Goal: Information Seeking & Learning: Understand process/instructions

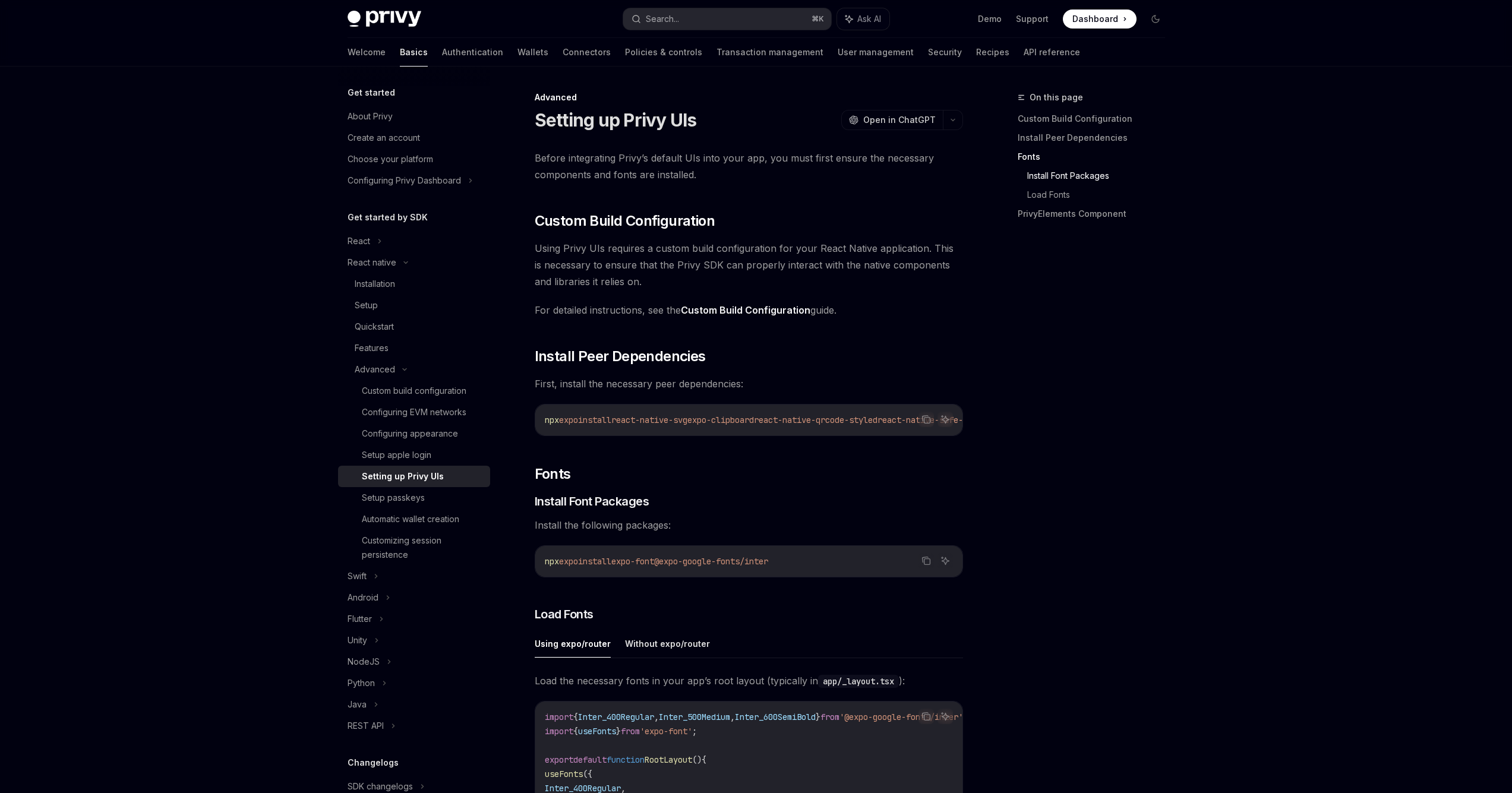
scroll to position [441, 0]
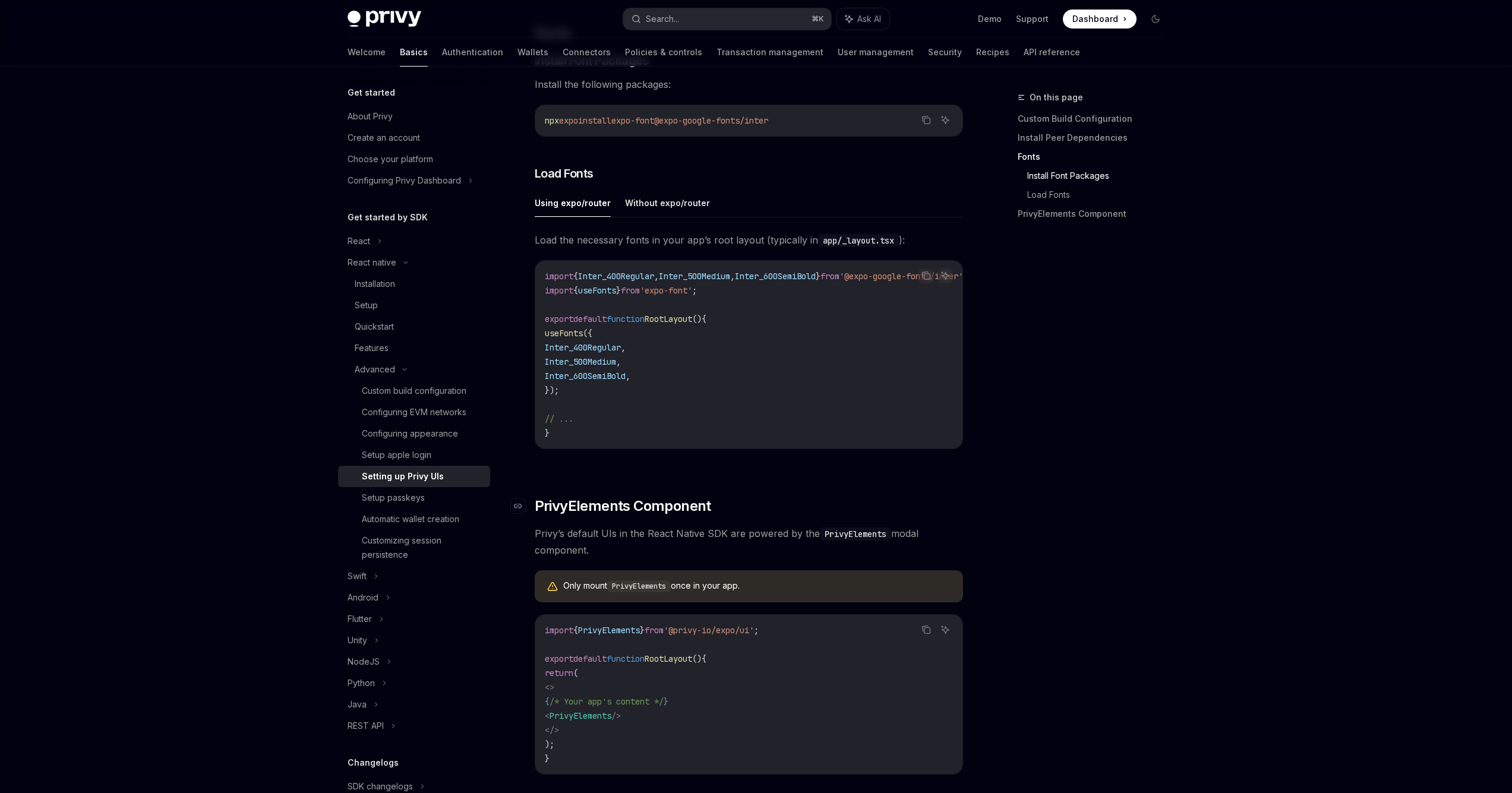
click at [563, 516] on span "PrivyElements Component" at bounding box center [622, 506] width 177 height 19
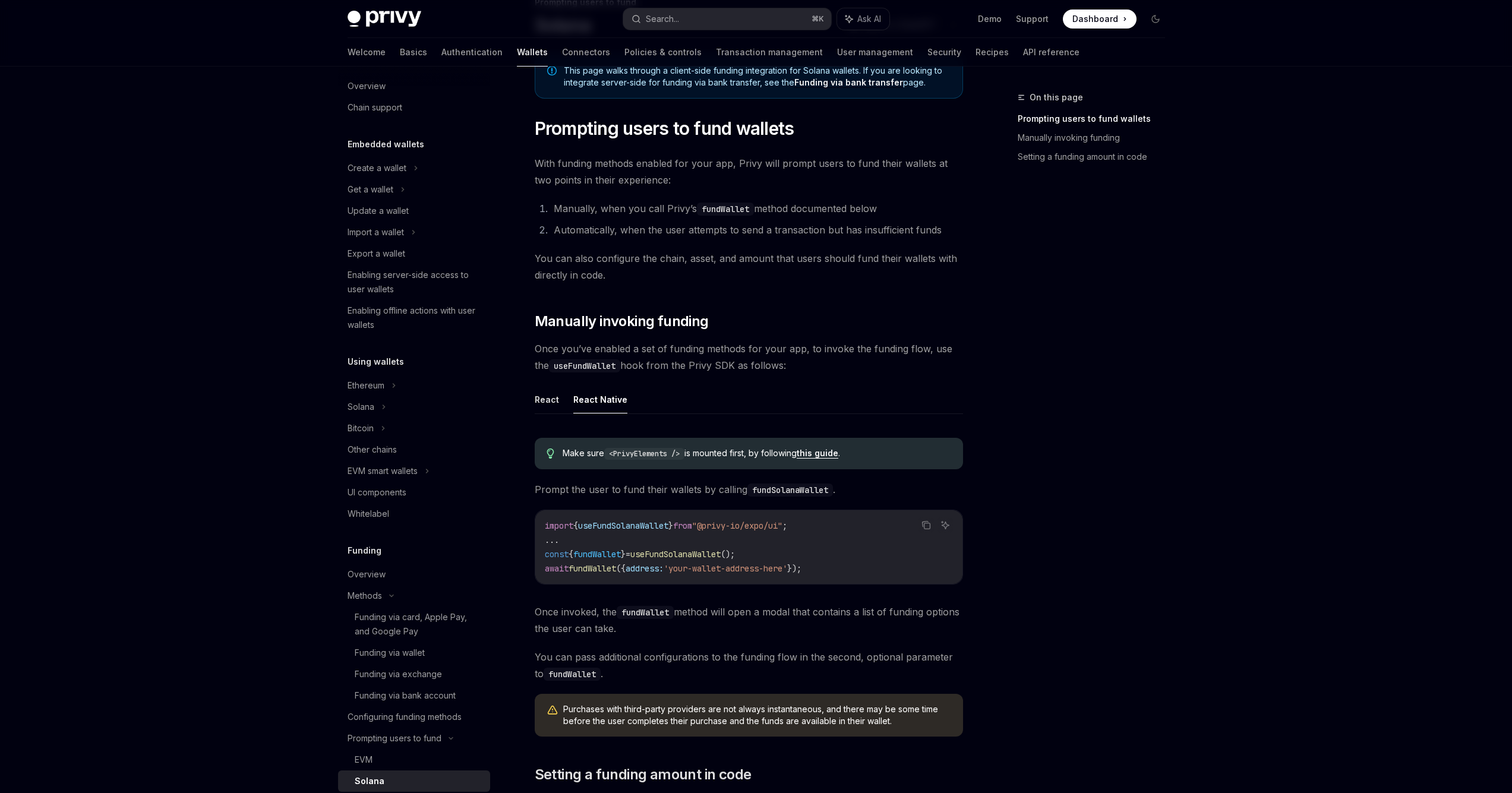
scroll to position [97, 0]
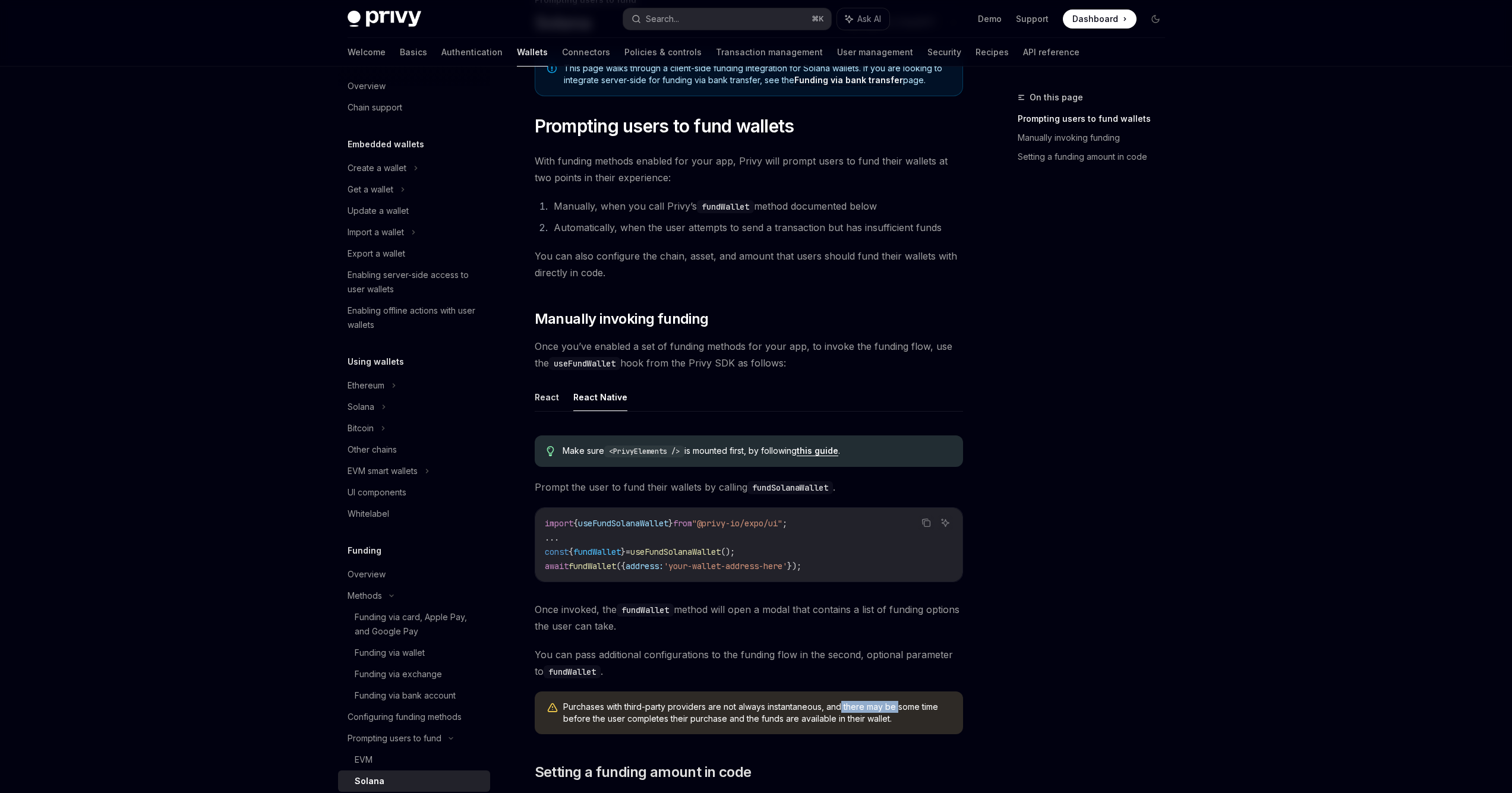
drag, startPoint x: 841, startPoint y: 703, endPoint x: 901, endPoint y: 712, distance: 60.7
click at [900, 711] on span "Purchases with third-party providers are not always instantaneous, and there ma…" at bounding box center [757, 712] width 388 height 23
drag, startPoint x: 569, startPoint y: 702, endPoint x: 899, endPoint y: 721, distance: 330.5
click at [899, 721] on span "Purchases with third-party providers are not always instantaneous, and there ma…" at bounding box center [757, 712] width 388 height 23
click at [900, 721] on span "Purchases with third-party providers are not always instantaneous, and there ma…" at bounding box center [757, 712] width 388 height 23
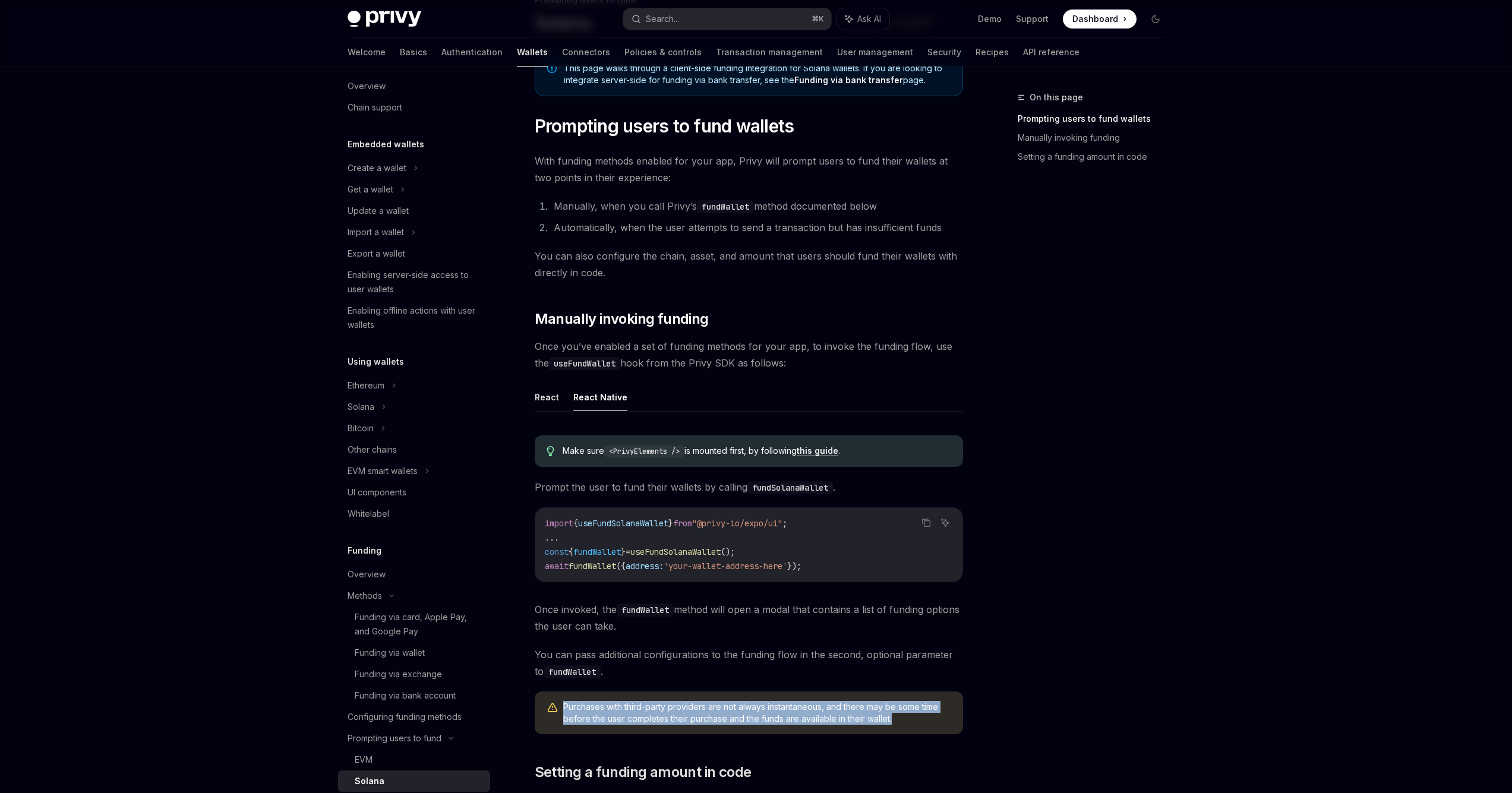
drag, startPoint x: 904, startPoint y: 721, endPoint x: 562, endPoint y: 703, distance: 342.5
click at [562, 703] on div "Purchases with third-party providers are not always instantaneous, and there ma…" at bounding box center [749, 713] width 428 height 43
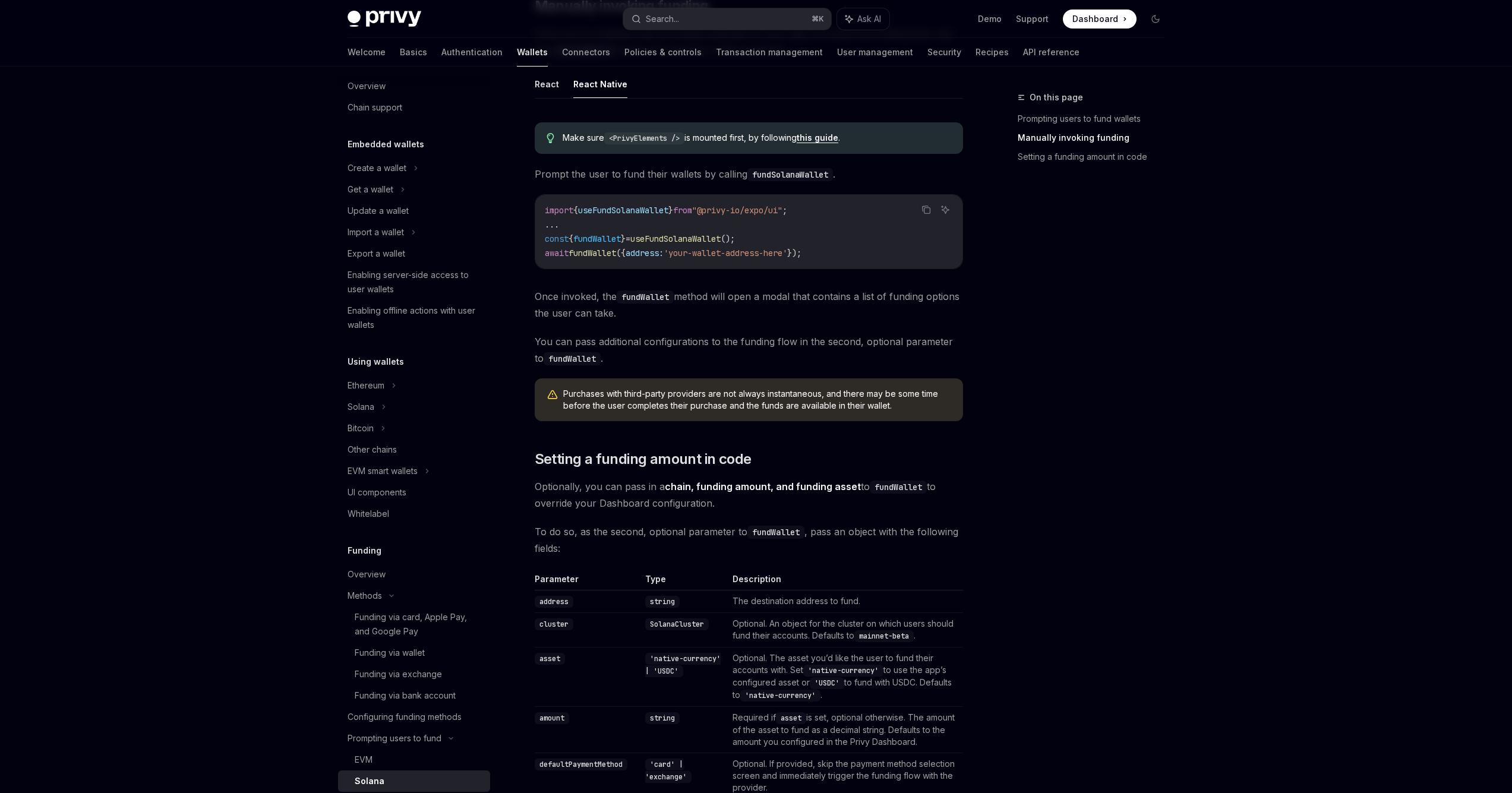
scroll to position [469, 0]
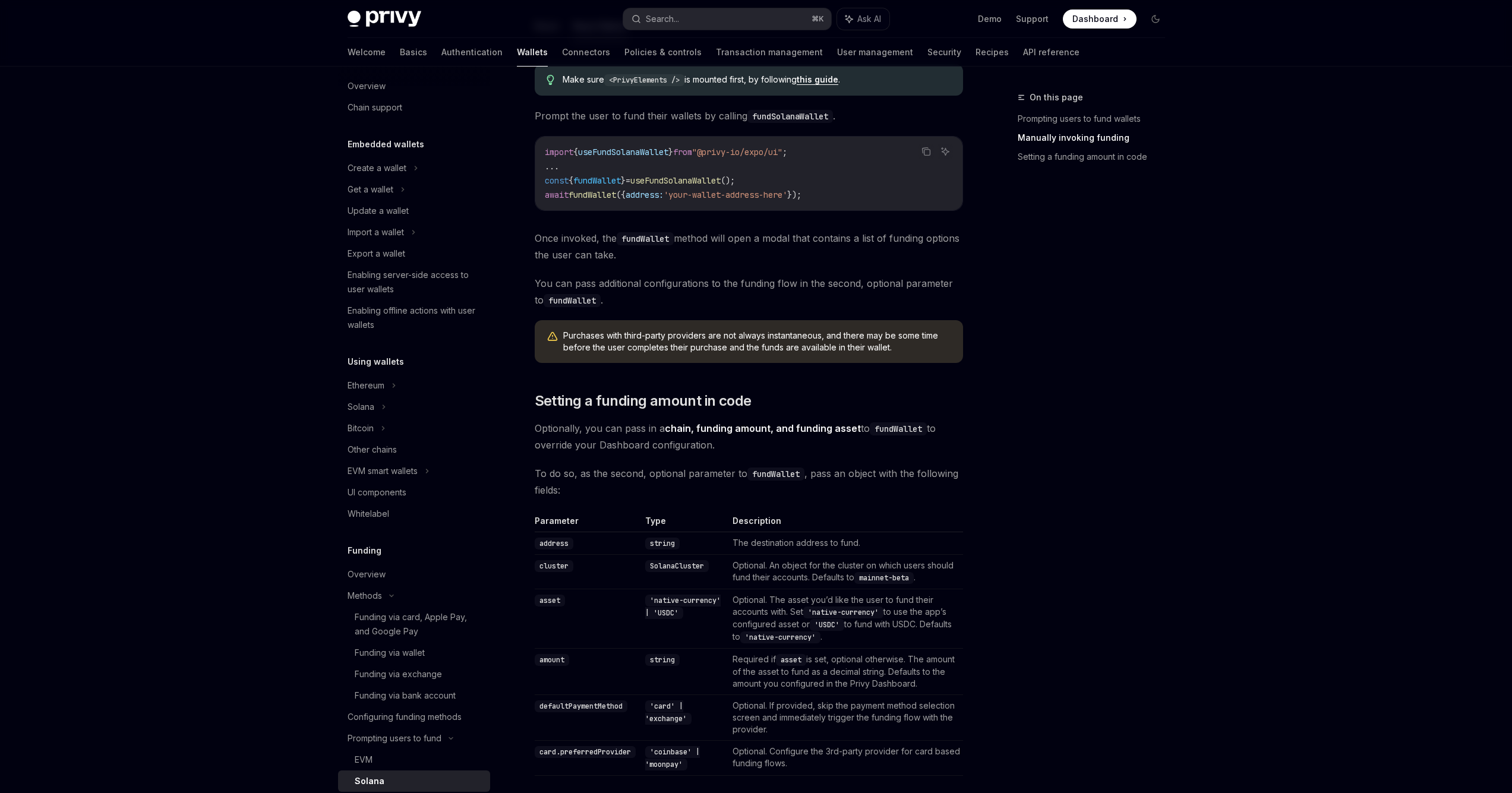
drag, startPoint x: 551, startPoint y: 400, endPoint x: 542, endPoint y: 401, distance: 9.1
click at [551, 400] on span "Setting a funding amount in code" at bounding box center [643, 401] width 217 height 19
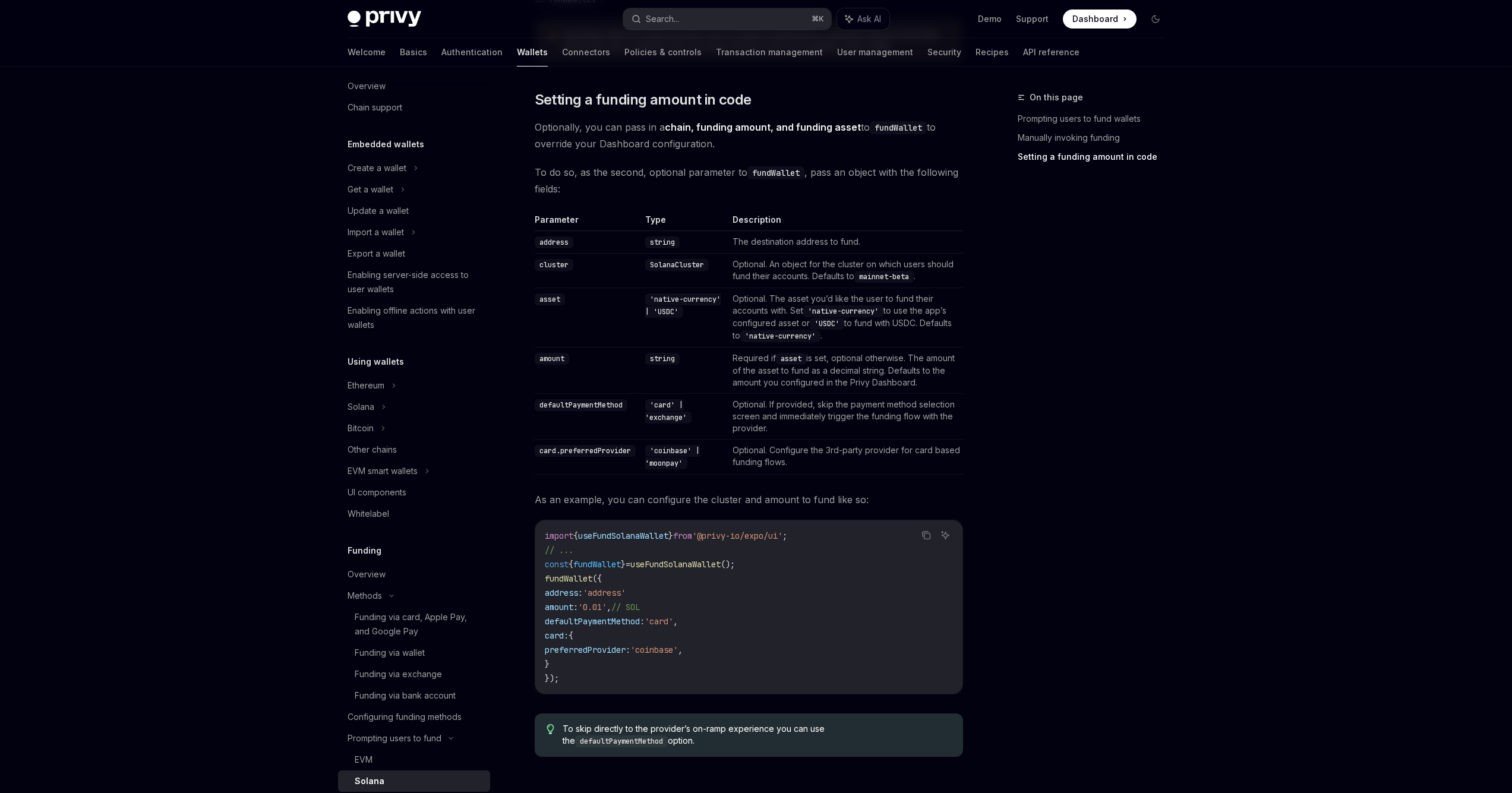
scroll to position [867, 0]
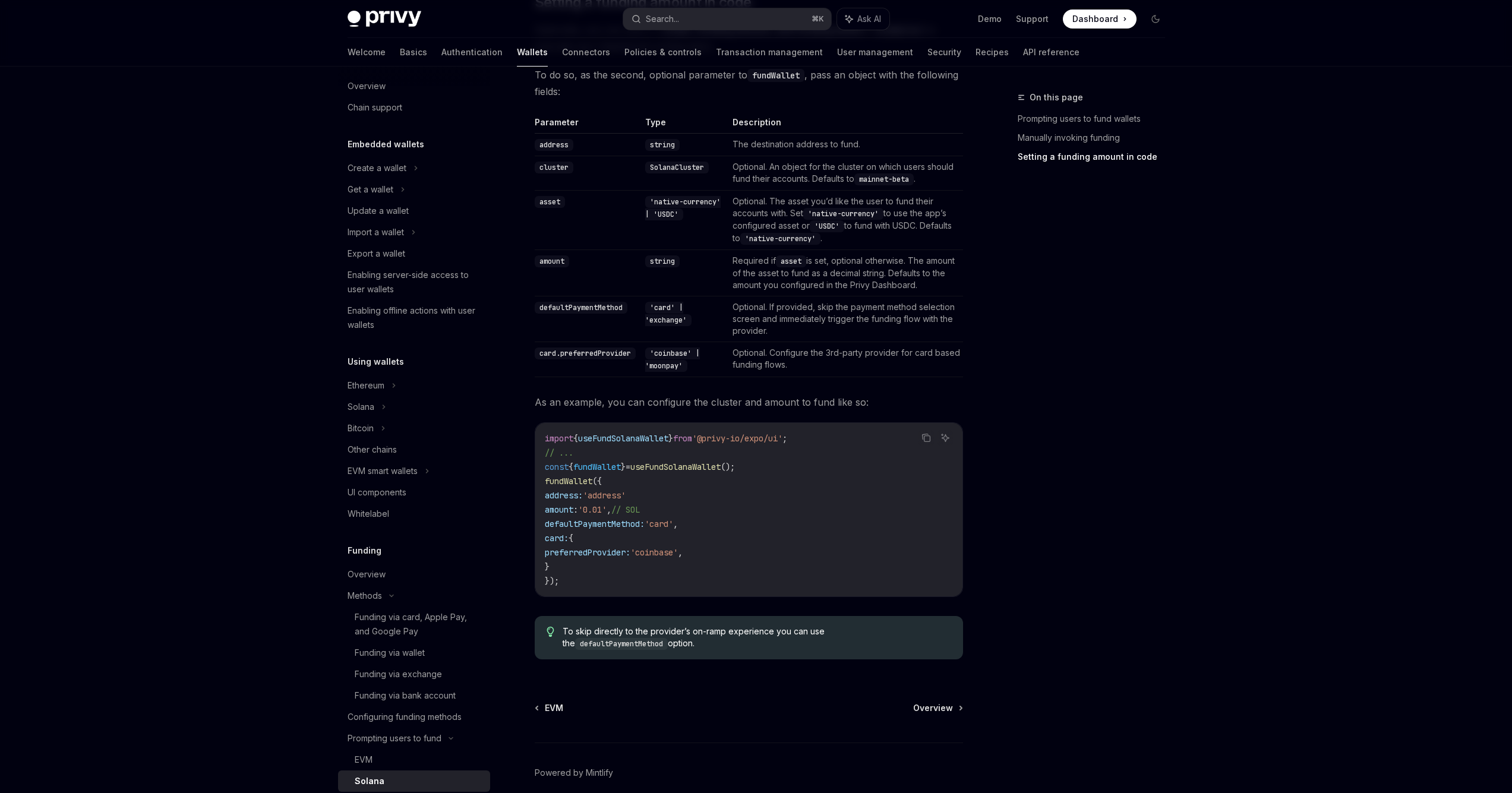
click at [619, 480] on code "import { useFundSolanaWallet } from '@privy-io/expo/ui' ; // ... const { fundWa…" at bounding box center [749, 510] width 408 height 157
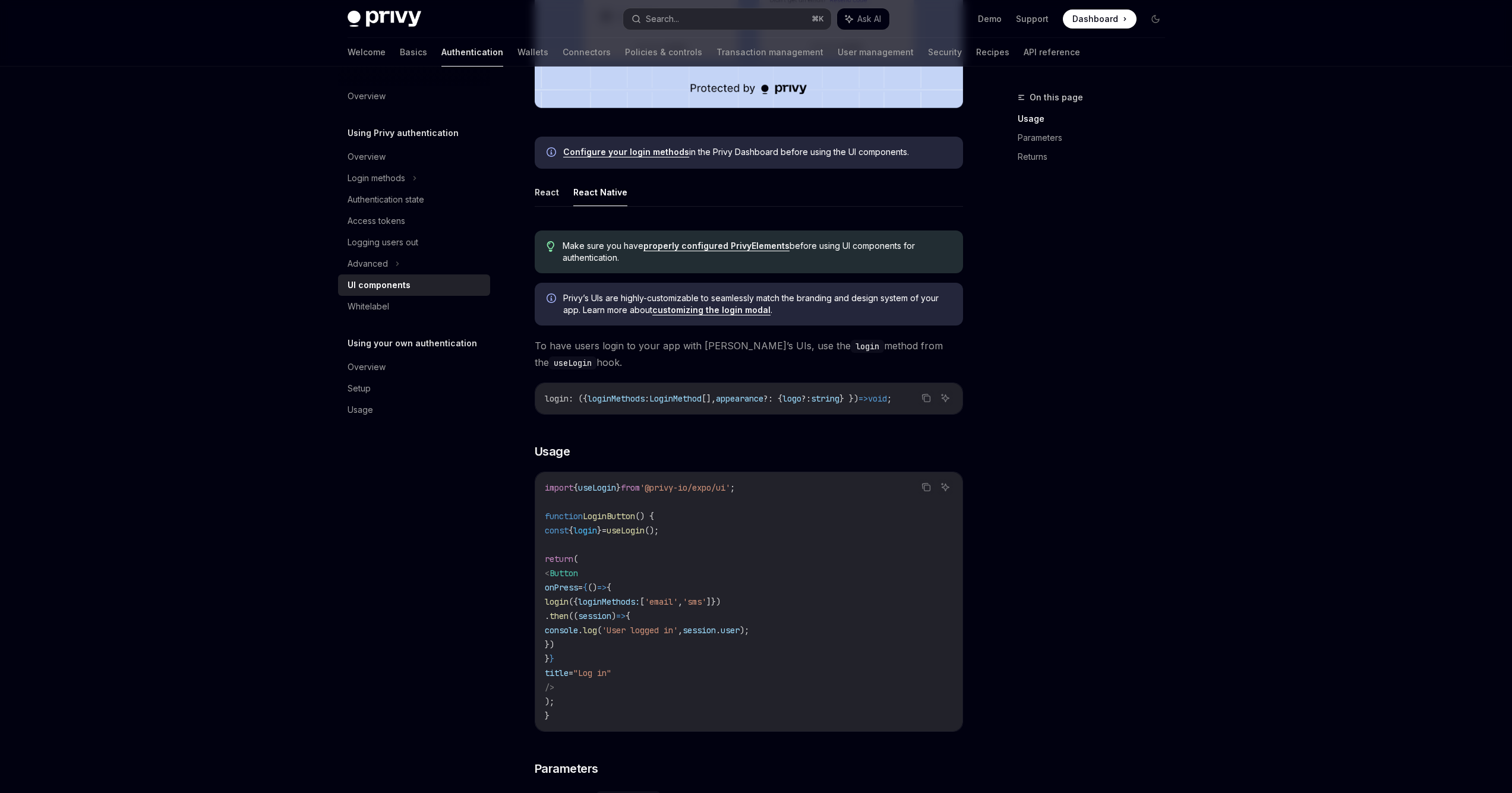
scroll to position [504, 0]
click at [889, 12] on div "Search... ⌘ K Ask AI" at bounding box center [756, 19] width 266 height 21
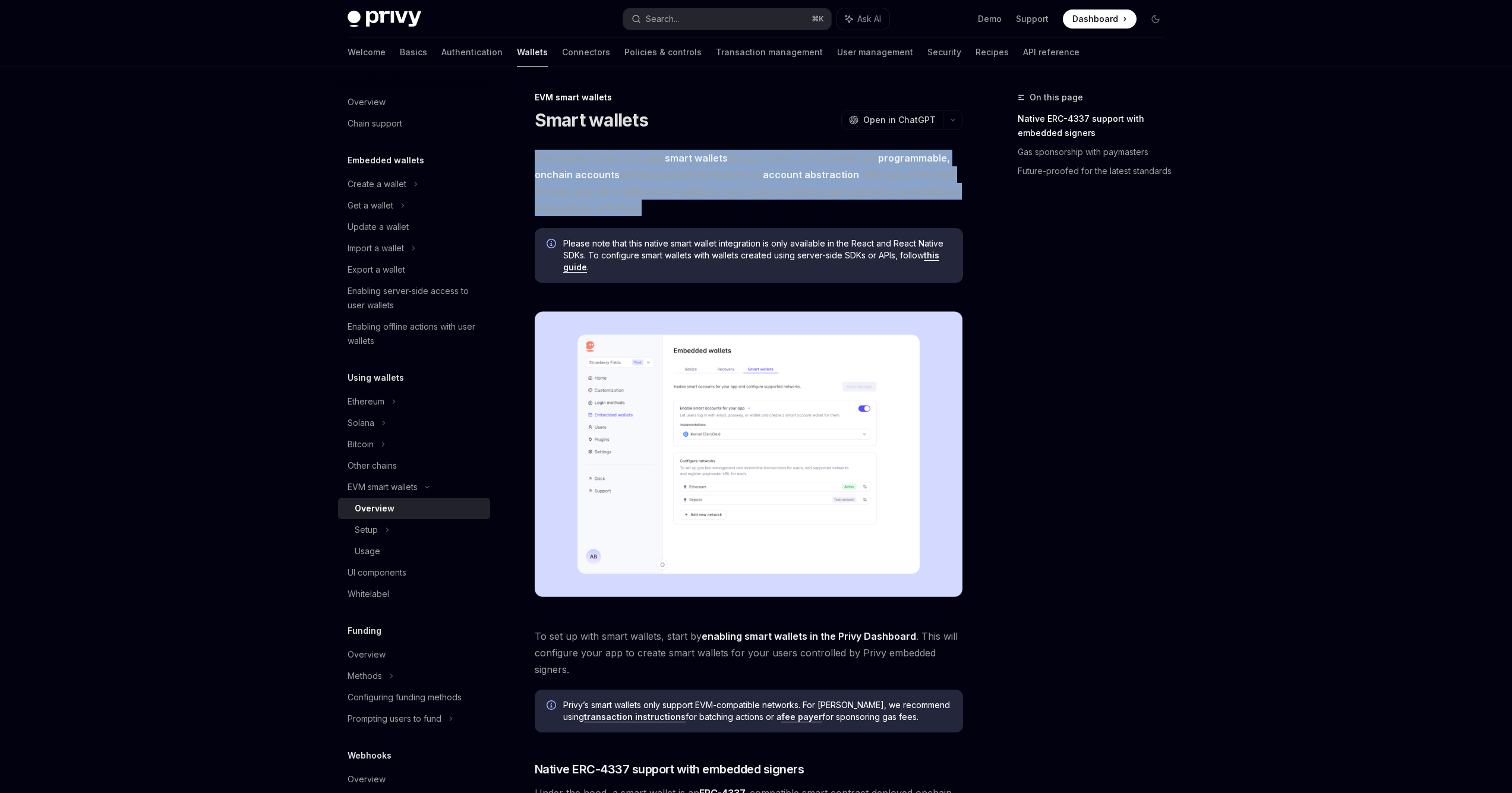
drag, startPoint x: 592, startPoint y: 164, endPoint x: 684, endPoint y: 205, distance: 100.7
click at [684, 206] on div "EVM smart wallets Smart wallets OpenAI Open in ChatGPT OpenAI Open in ChatGPT P…" at bounding box center [637, 767] width 656 height 1352
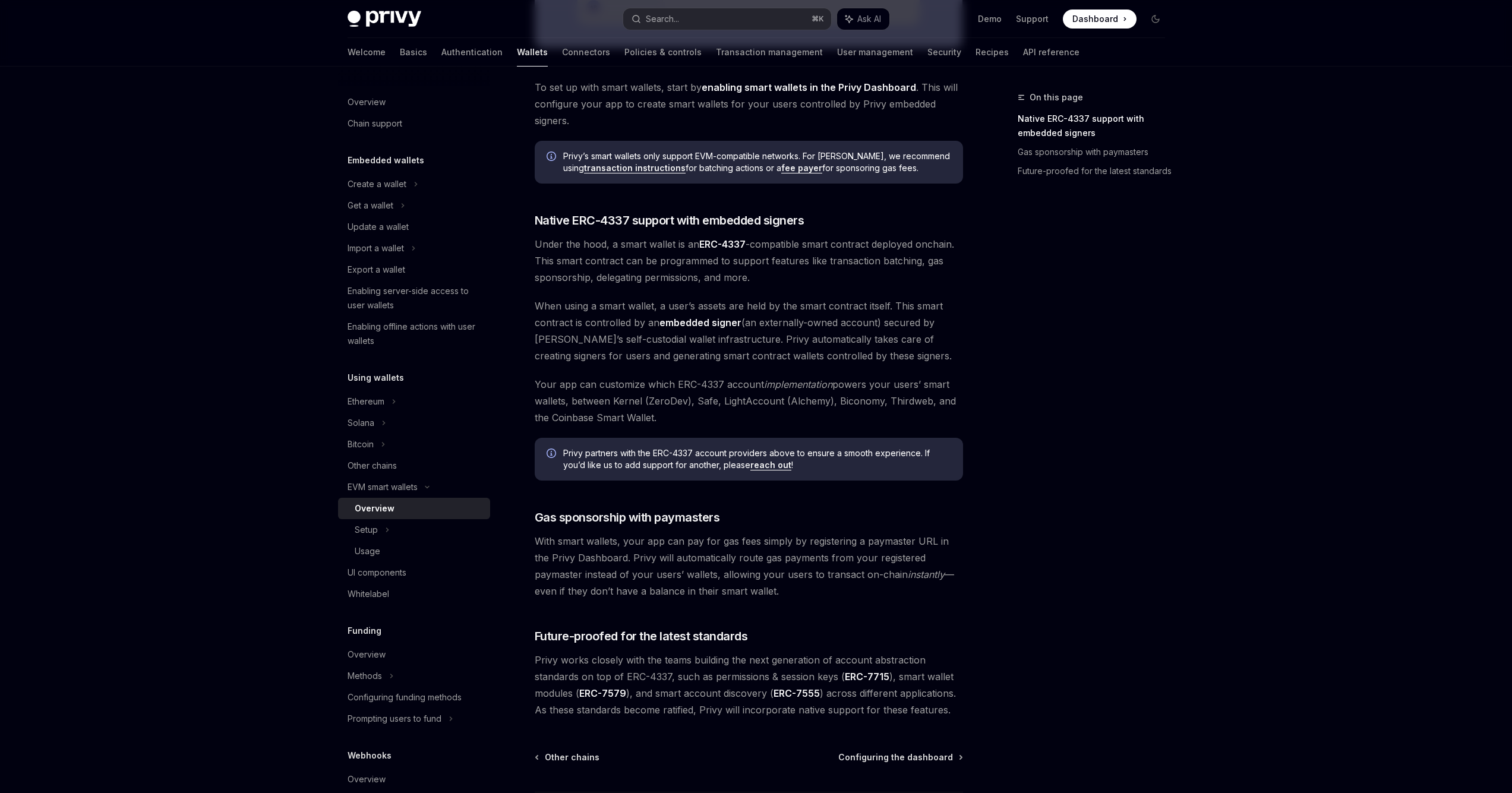
scroll to position [489, 0]
